Goal: Navigation & Orientation: Find specific page/section

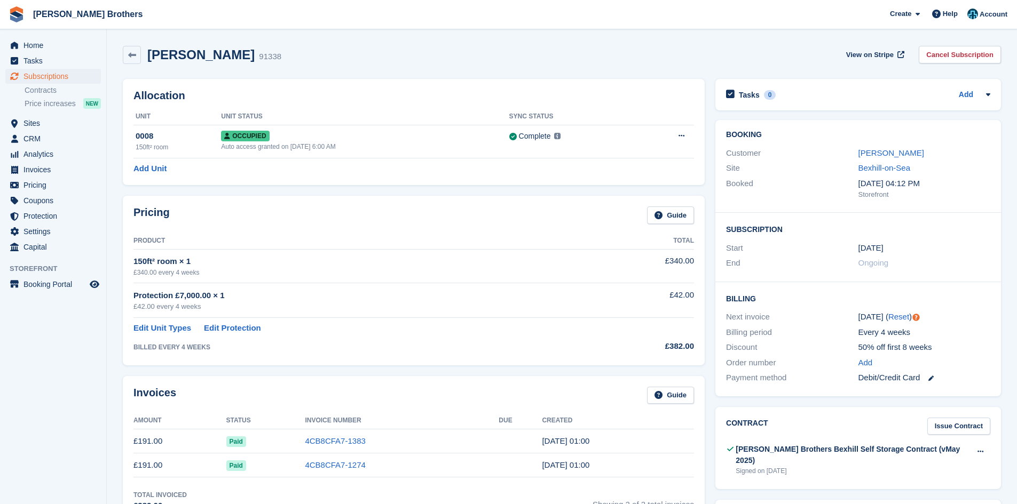
scroll to position [213, 0]
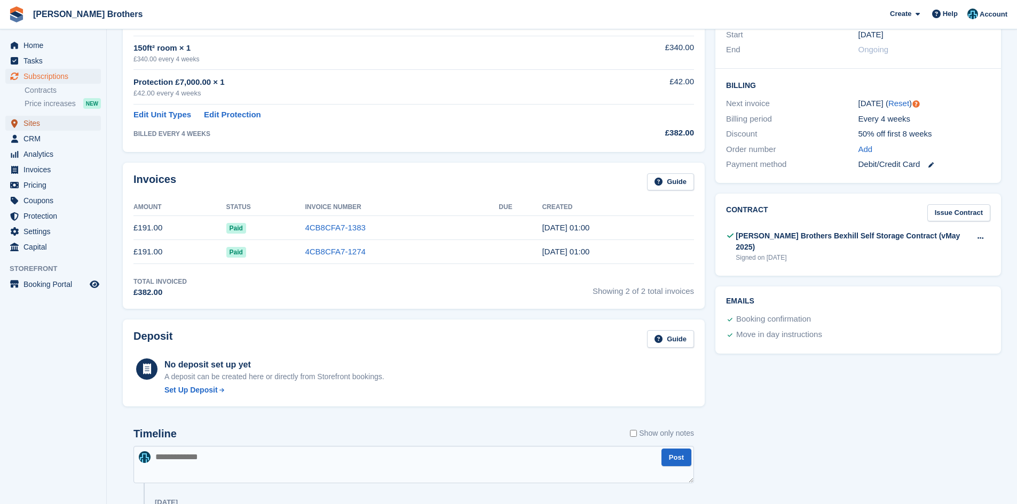
click at [38, 123] on span "Sites" at bounding box center [55, 123] width 64 height 15
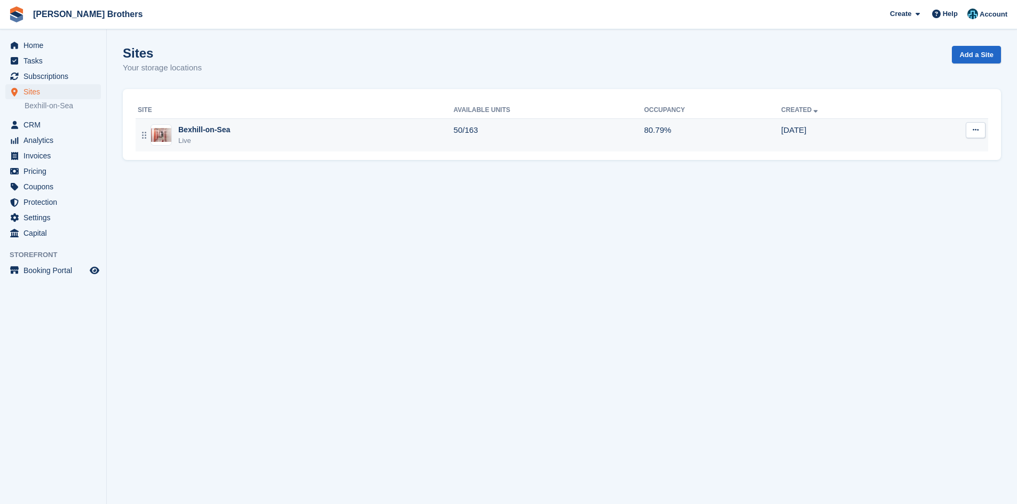
click at [195, 129] on div "Bexhill-on-Sea" at bounding box center [204, 129] width 52 height 11
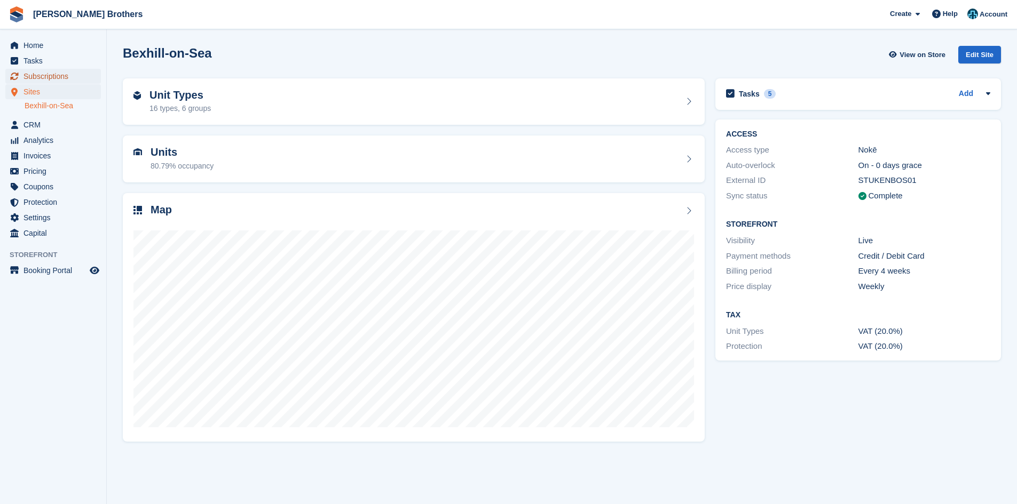
click at [67, 79] on span "Subscriptions" at bounding box center [55, 76] width 64 height 15
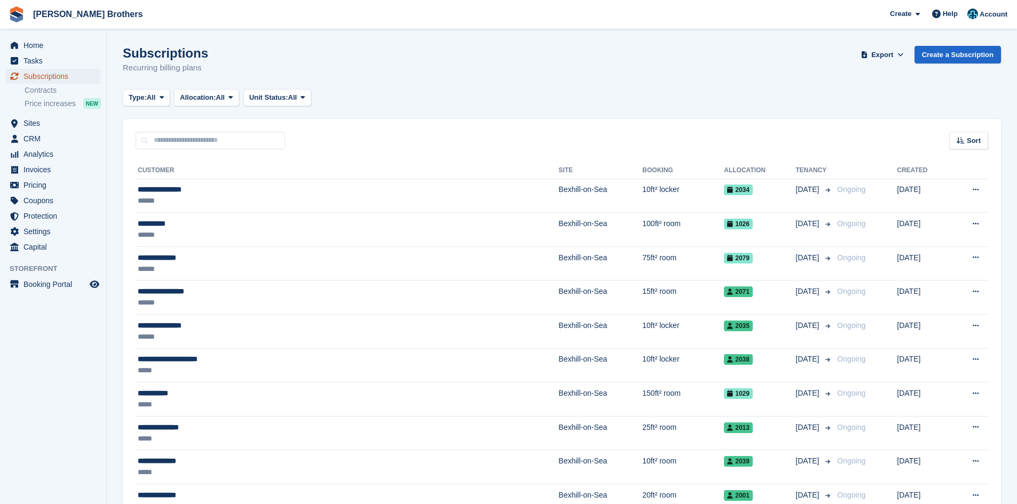
click at [51, 76] on span "Subscriptions" at bounding box center [55, 76] width 64 height 15
click at [43, 121] on span "Sites" at bounding box center [55, 123] width 64 height 15
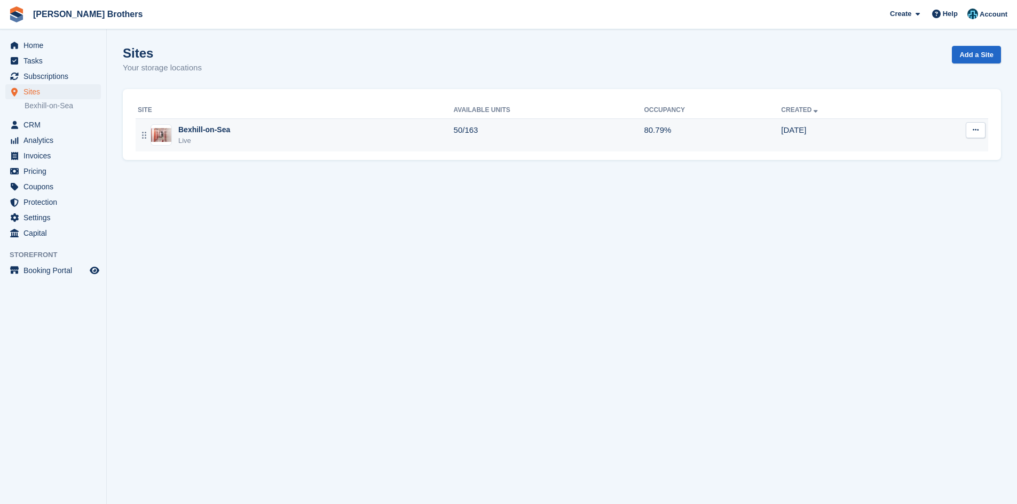
click at [191, 136] on div "Live" at bounding box center [204, 141] width 52 height 11
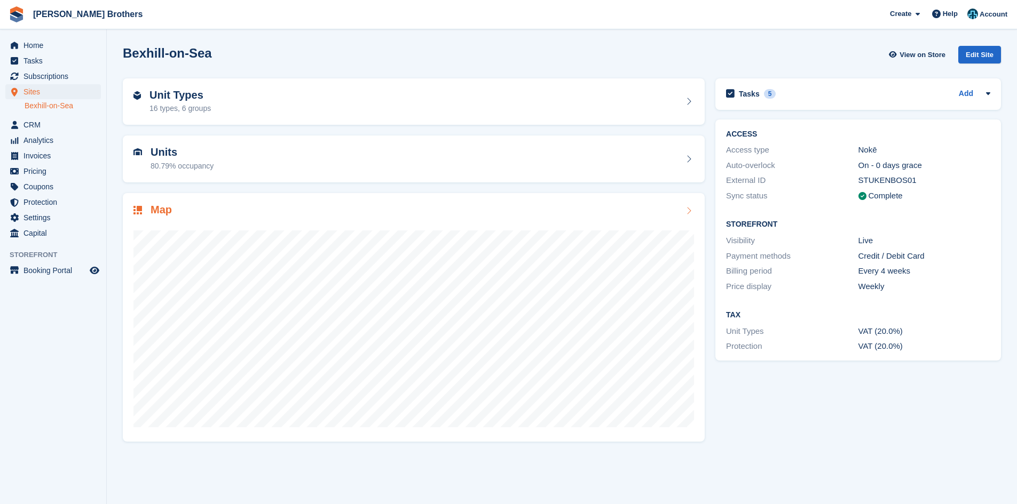
click at [192, 226] on div at bounding box center [413, 324] width 560 height 213
